Goal: Communication & Community: Answer question/provide support

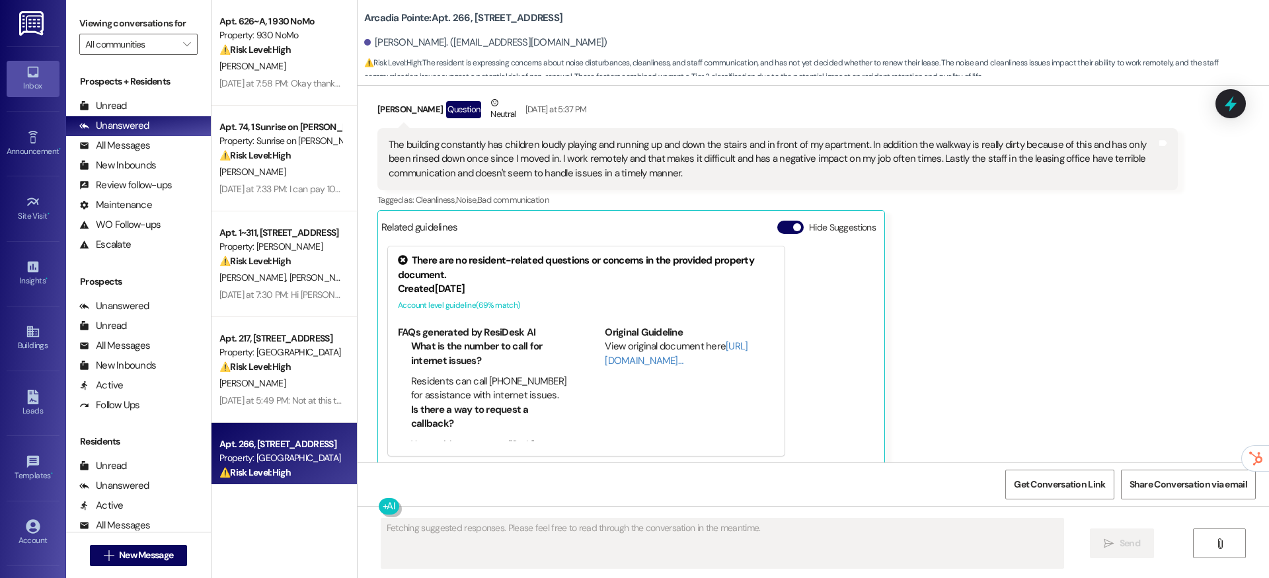
scroll to position [1782, 0]
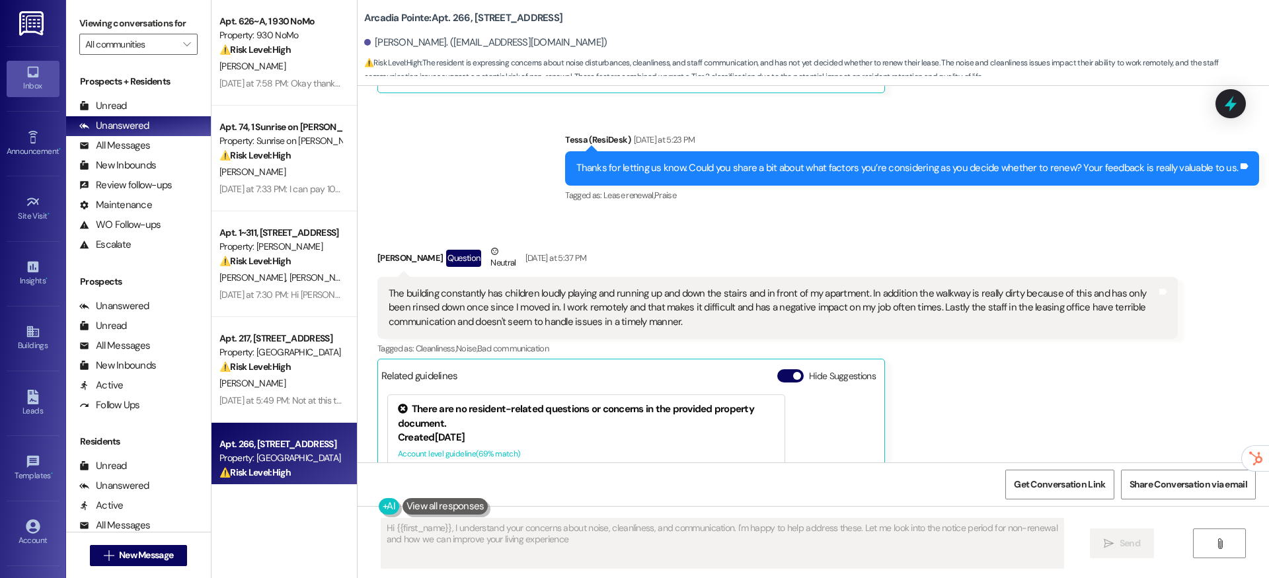
type textarea "Hi {{first_name}}, I understand your concerns about noise, cleanliness, and com…"
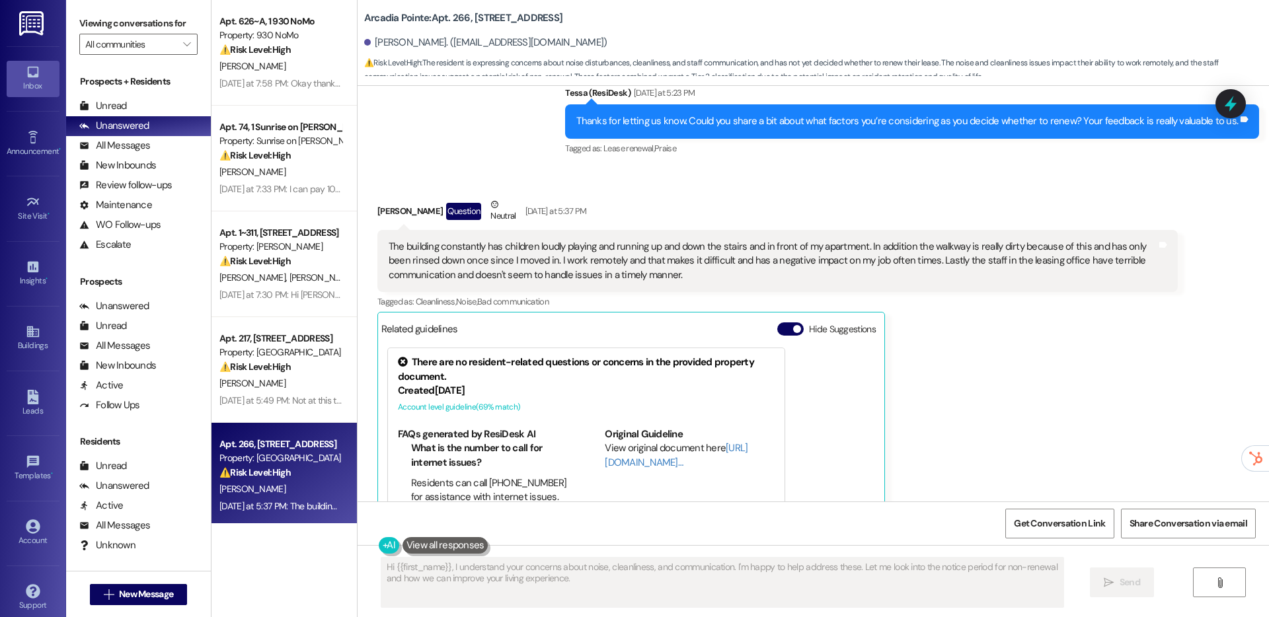
scroll to position [1751, 0]
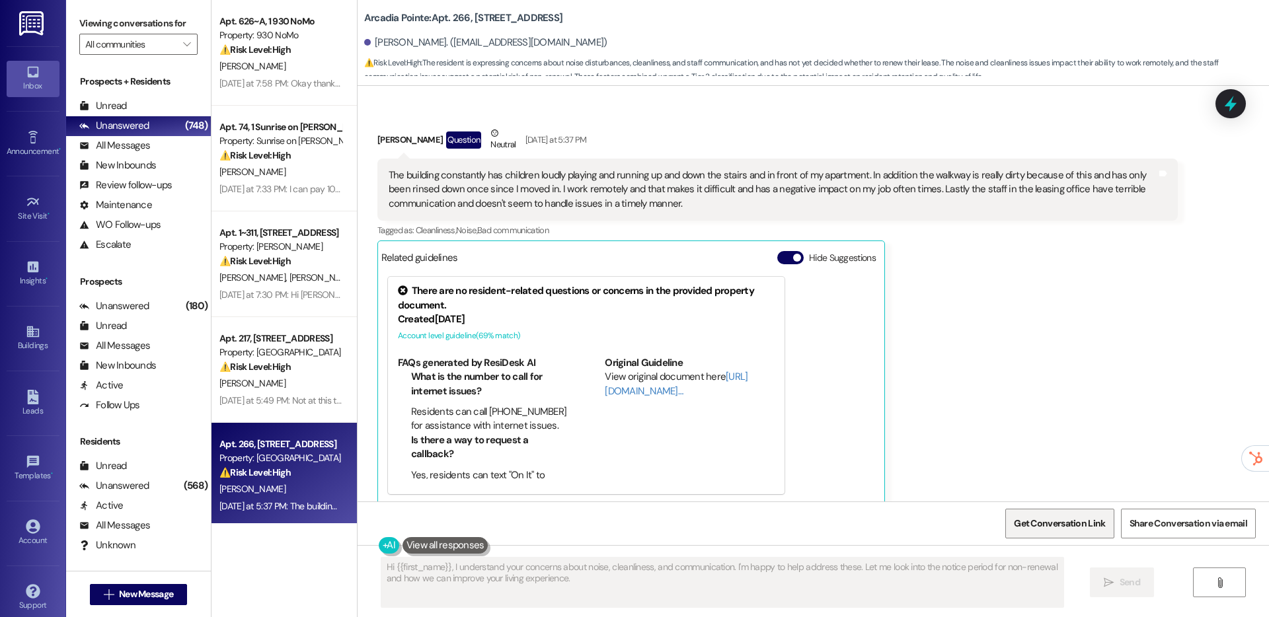
click at [1088, 536] on span "Get Conversation Link" at bounding box center [1059, 524] width 96 height 28
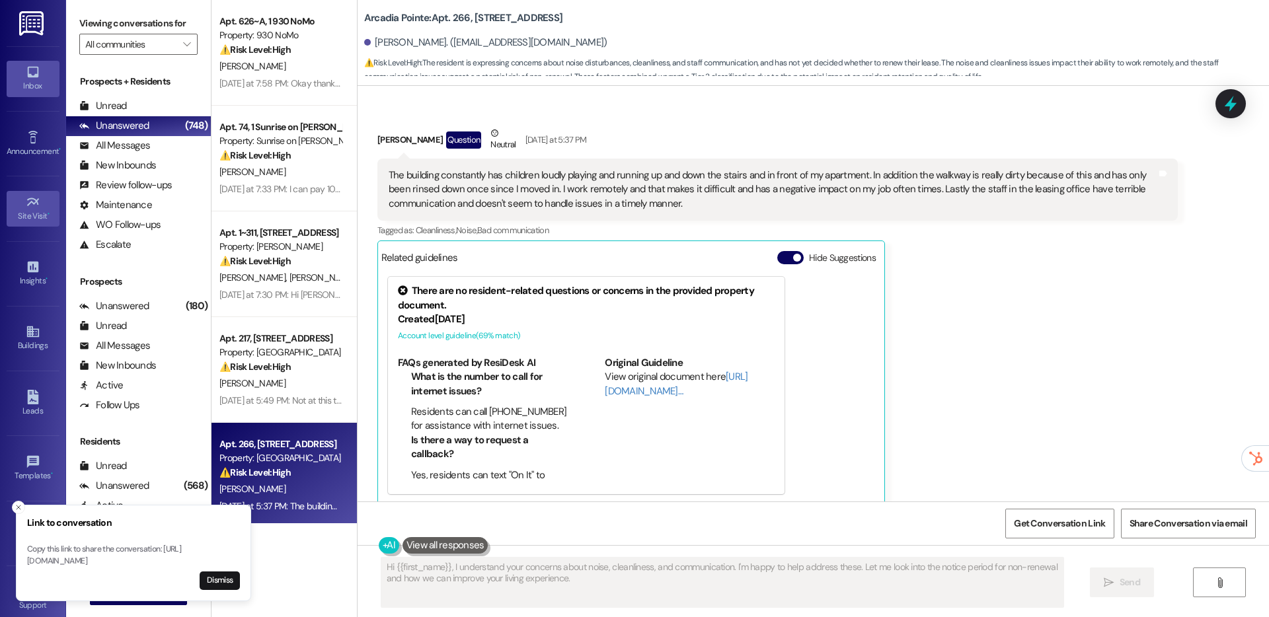
click at [17, 207] on link "Site Visit •" at bounding box center [33, 209] width 53 height 36
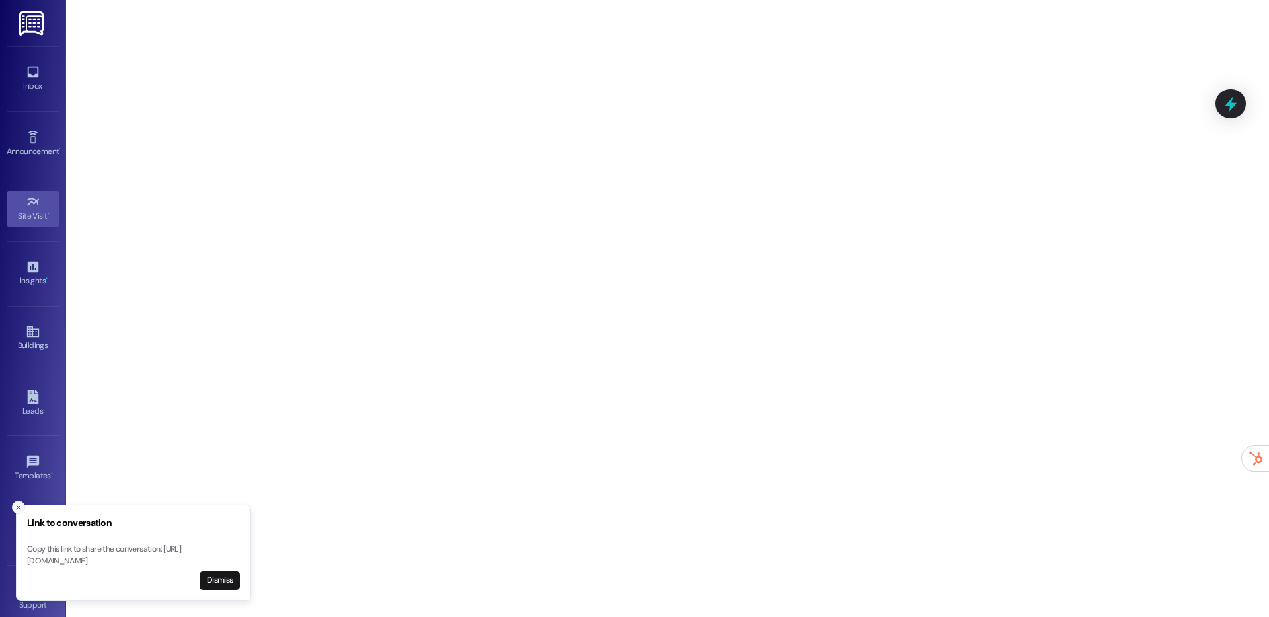
click at [21, 504] on icon "Close toast" at bounding box center [19, 508] width 8 height 8
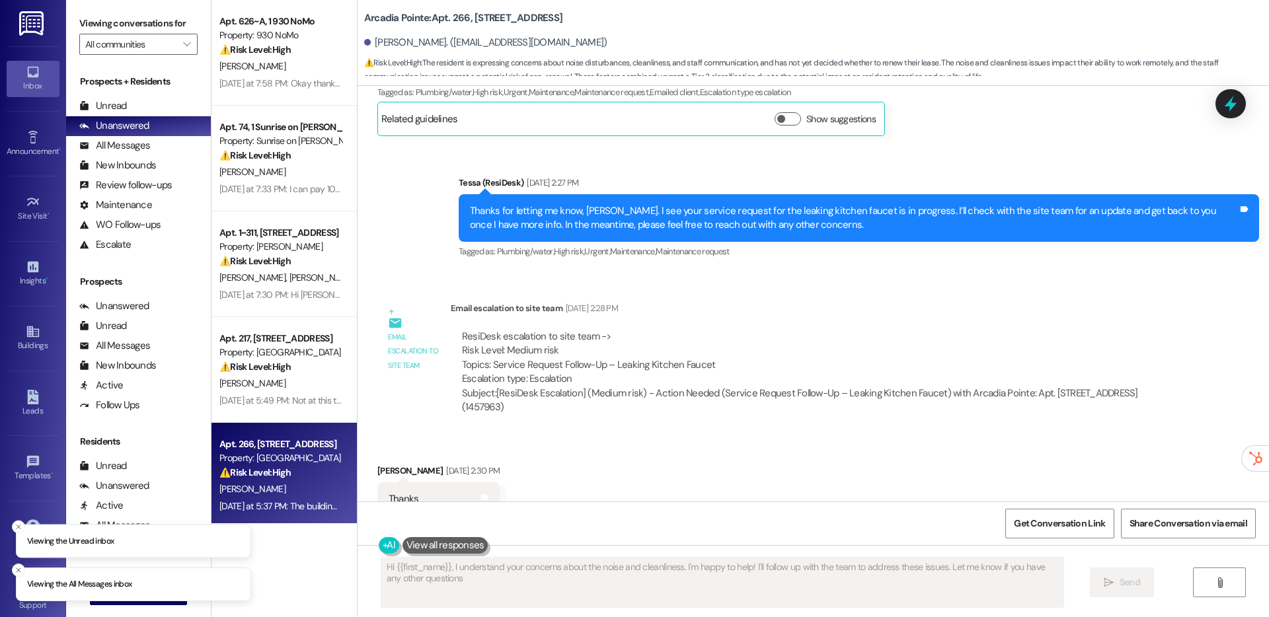
type textarea "Hi {{first_name}}, I understand your concerns about the noise and cleanliness. …"
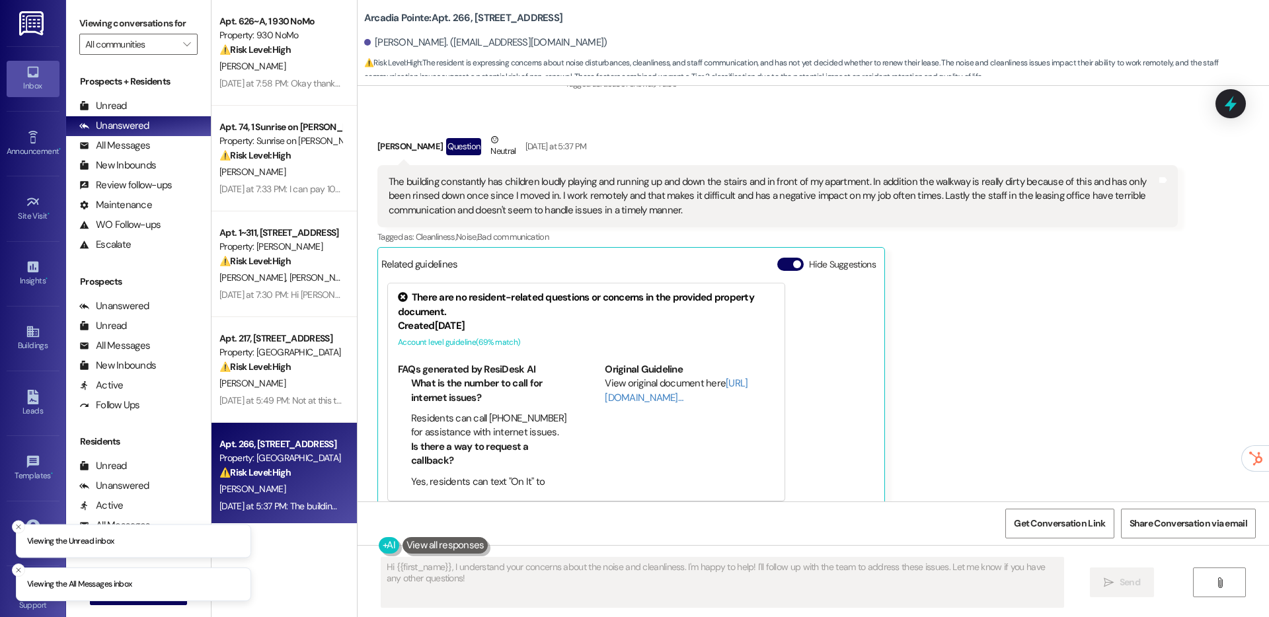
scroll to position [1750, 0]
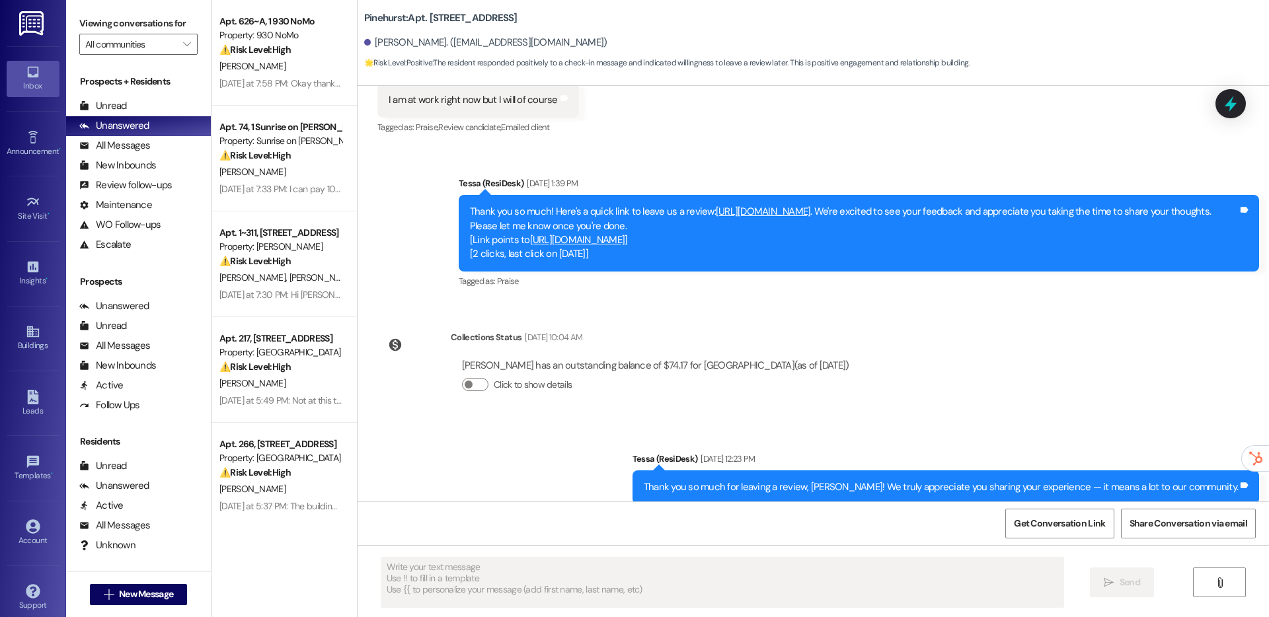
scroll to position [786, 0]
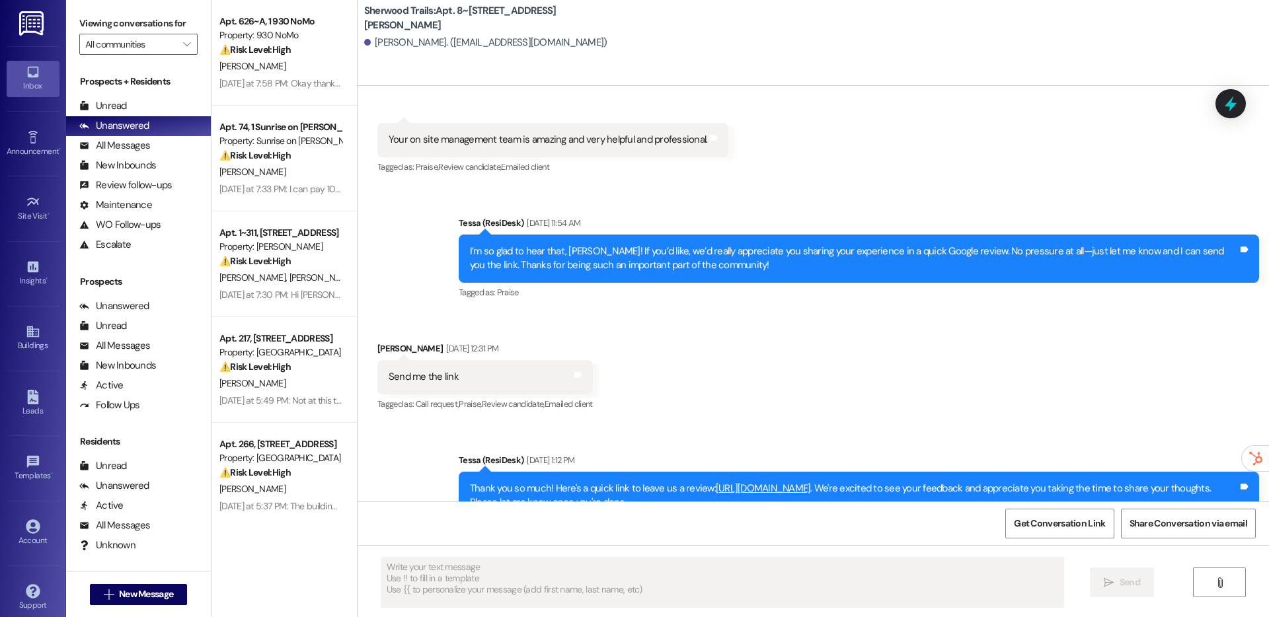
scroll to position [340, 0]
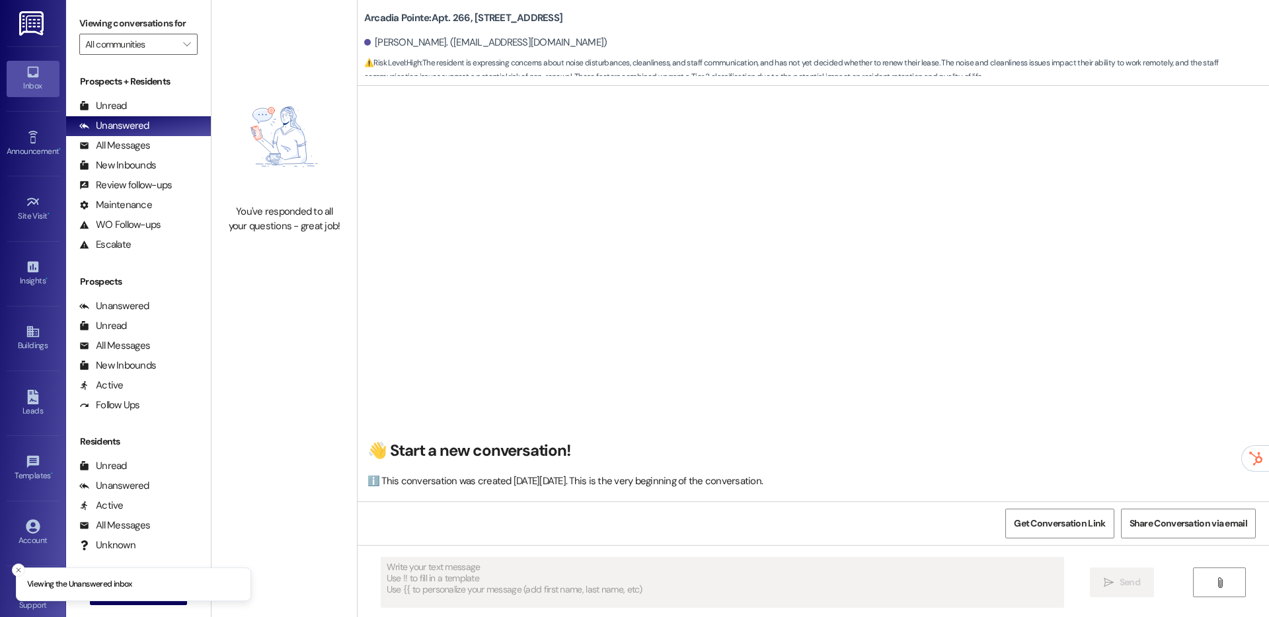
type textarea "Fetching suggested responses. Please feel free to read through the conversation…"
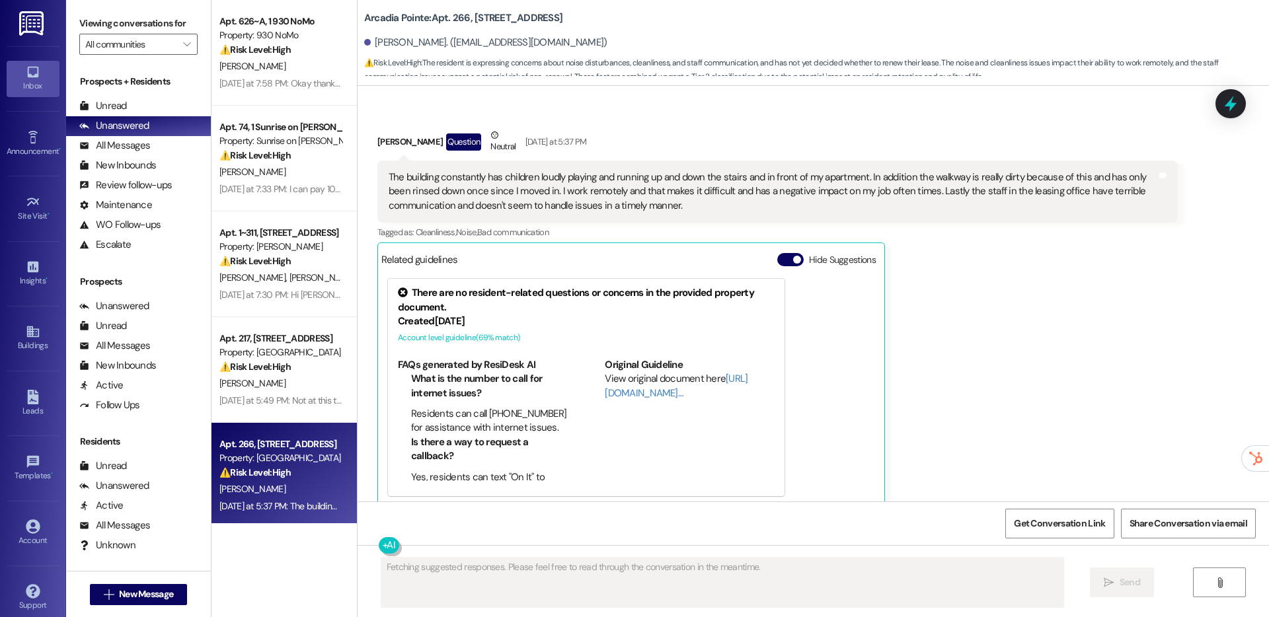
scroll to position [1750, 0]
type textarea "Hi {{first_name}}, I understand your concerns about noise, cleanliness, and com…"
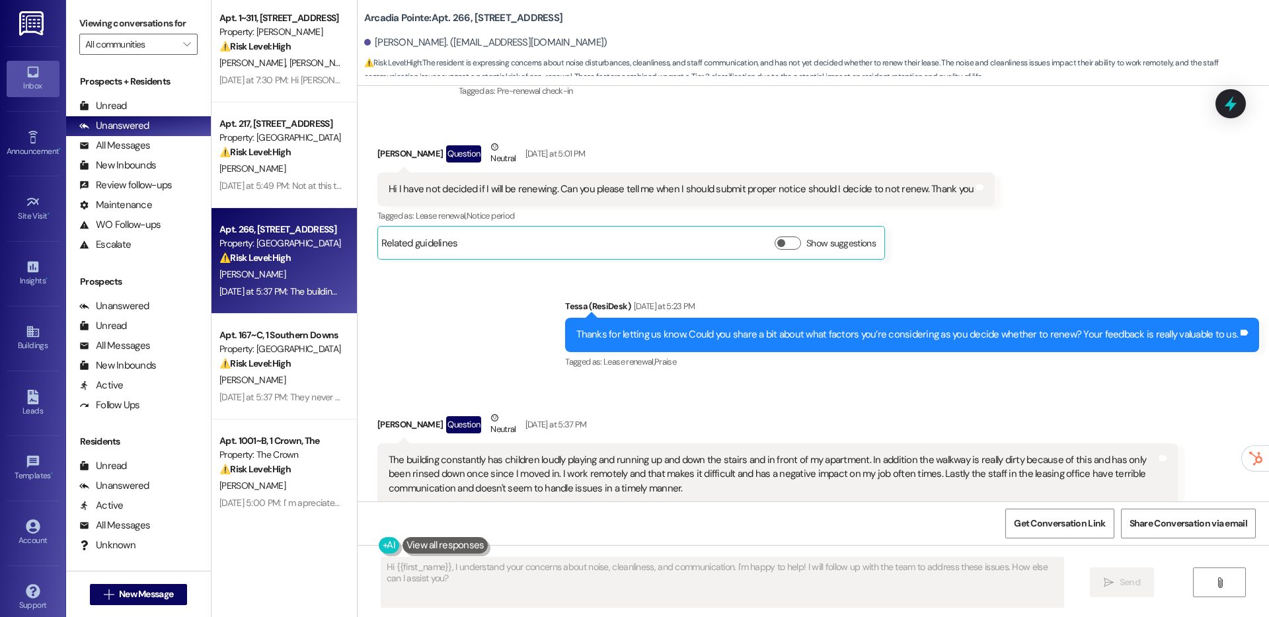
scroll to position [1467, 0]
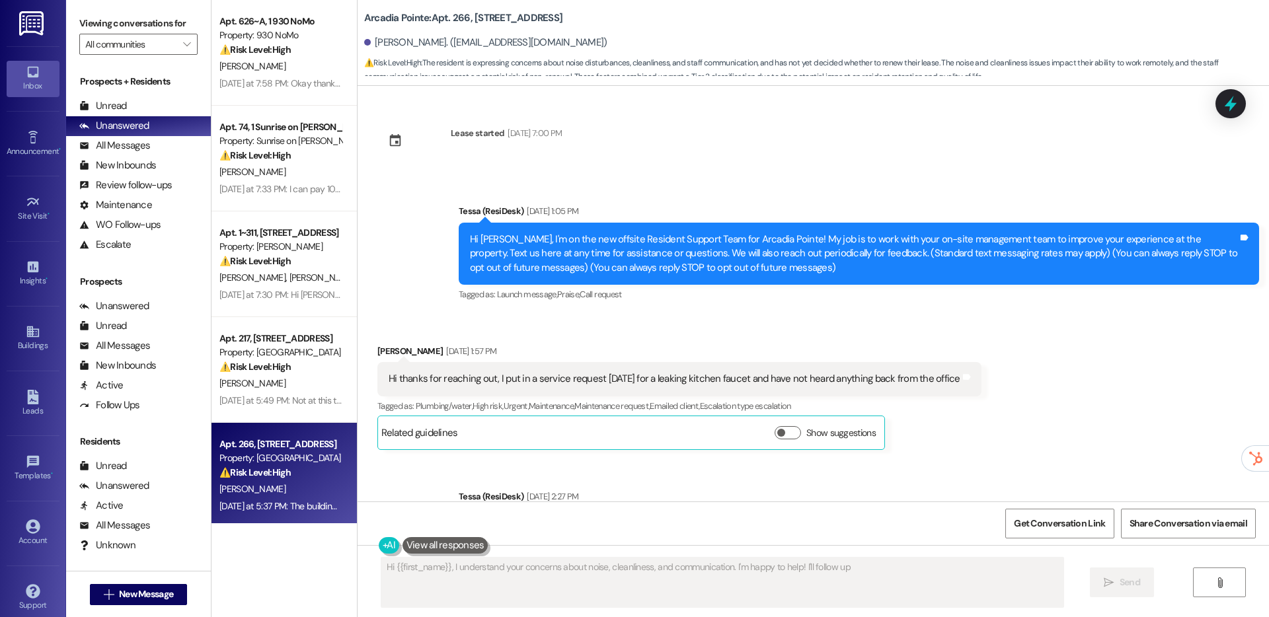
type textarea "Hi {{first_name}}, I understand your concerns about noise, cleanliness, and com…"
